Goal: Task Accomplishment & Management: Use online tool/utility

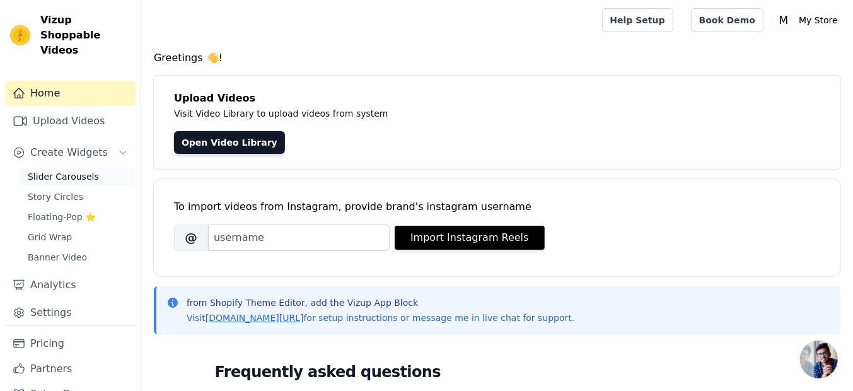
click at [71, 170] on span "Slider Carousels" at bounding box center [63, 176] width 71 height 13
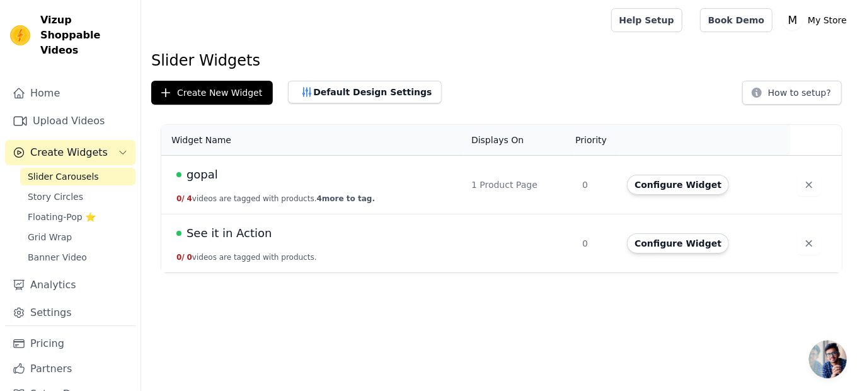
click at [303, 178] on div "gopal" at bounding box center [317, 175] width 280 height 18
click at [239, 172] on div "gopal" at bounding box center [317, 175] width 280 height 18
click at [222, 176] on div "gopal" at bounding box center [317, 175] width 280 height 18
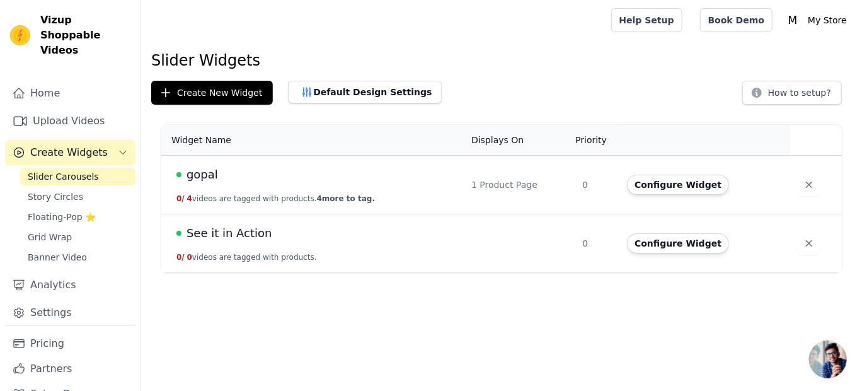
click at [222, 176] on div "gopal" at bounding box center [317, 175] width 280 height 18
click at [243, 246] on td "See it in Action 0 / 0 videos are tagged with products." at bounding box center [312, 243] width 303 height 59
drag, startPoint x: 243, startPoint y: 246, endPoint x: 228, endPoint y: 229, distance: 22.4
click at [228, 229] on span "See it in Action" at bounding box center [230, 233] width 86 height 18
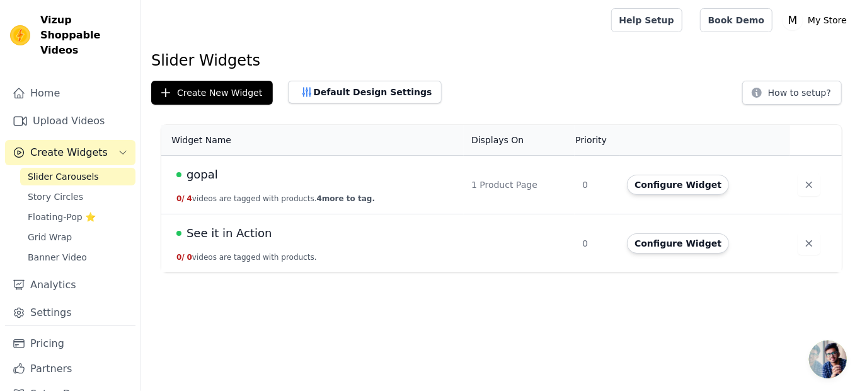
click at [228, 229] on html "Vizup Shoppable Videos Home Upload Videos Create Widgets Slider Carousels Story…" at bounding box center [431, 136] width 862 height 272
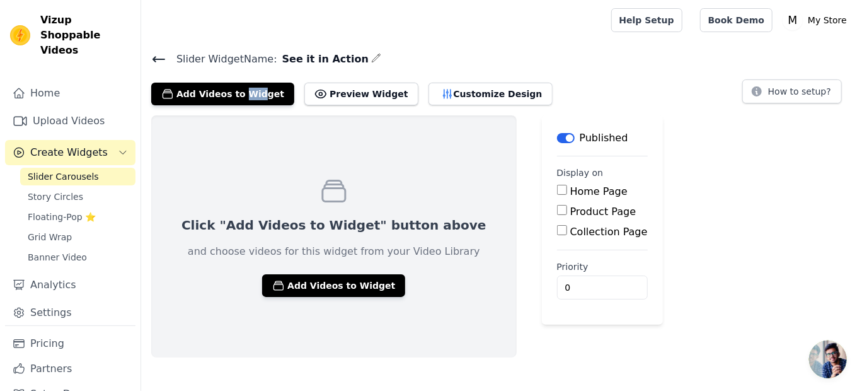
click at [153, 59] on icon at bounding box center [158, 59] width 11 height 5
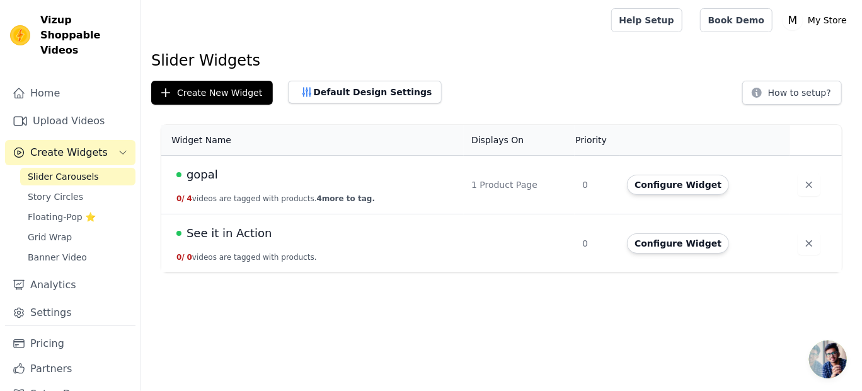
click at [241, 181] on div "gopal" at bounding box center [317, 175] width 280 height 18
click at [204, 173] on span "gopal" at bounding box center [203, 175] width 32 height 18
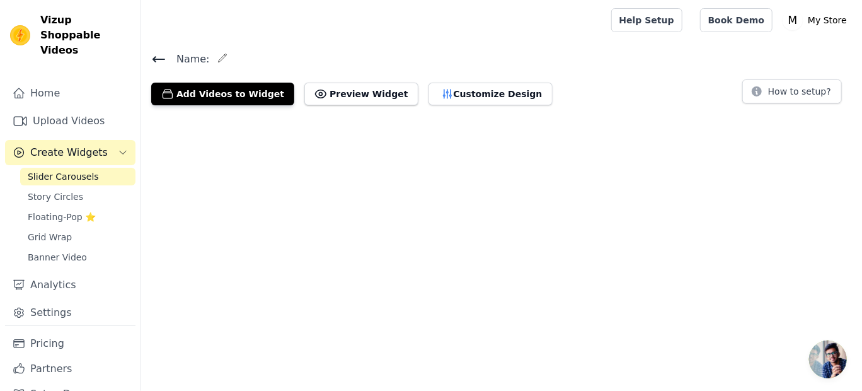
click at [204, 115] on html "Vizup Shoppable Videos Home Upload Videos Create Widgets Slider Carousels Story…" at bounding box center [431, 57] width 862 height 115
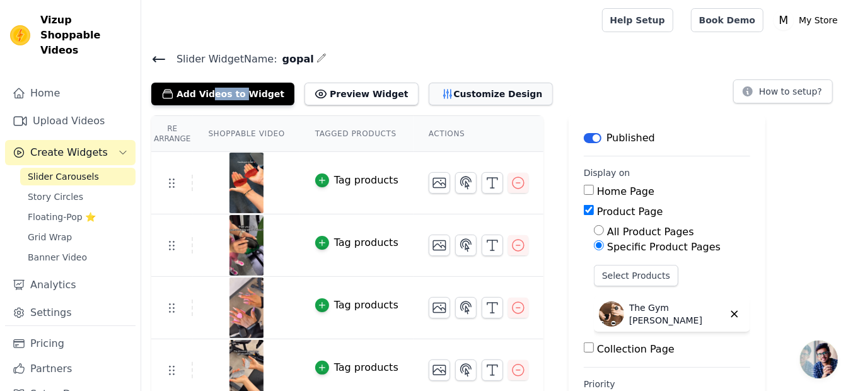
click at [473, 86] on button "Customize Design" at bounding box center [491, 94] width 124 height 23
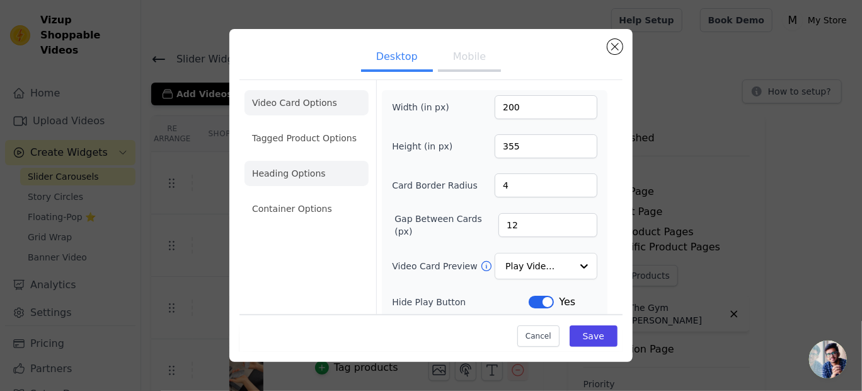
click at [319, 178] on li "Heading Options" at bounding box center [307, 173] width 124 height 25
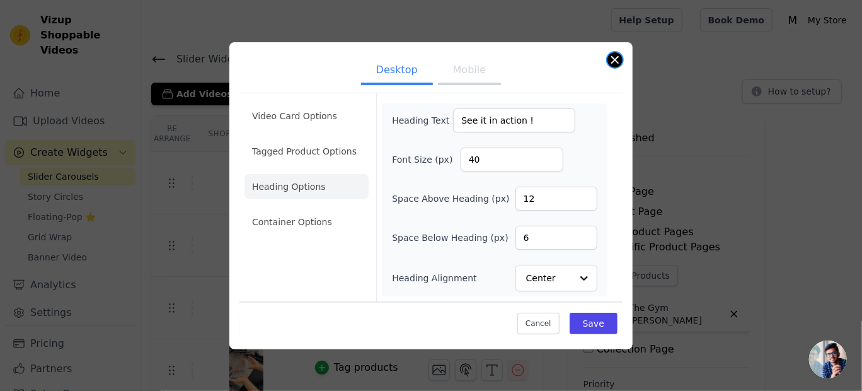
click at [614, 59] on button "Close modal" at bounding box center [615, 59] width 15 height 15
